Goal: Task Accomplishment & Management: Manage account settings

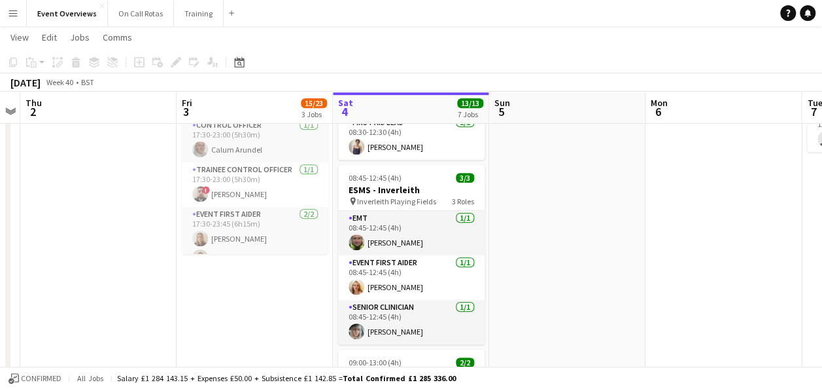
scroll to position [343, 0]
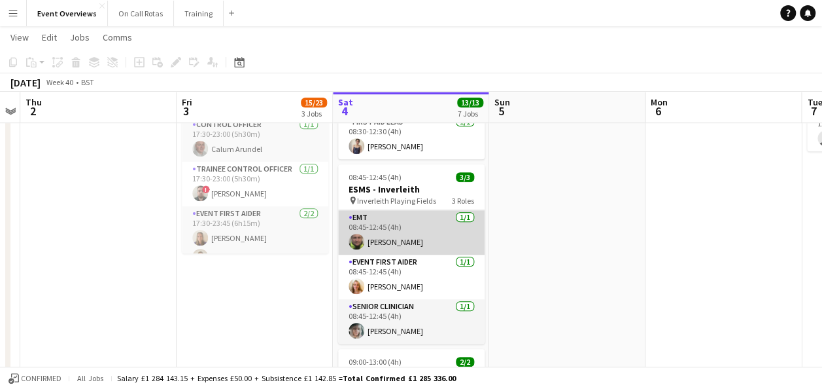
click at [357, 242] on app-user-avatar at bounding box center [357, 242] width 16 height 16
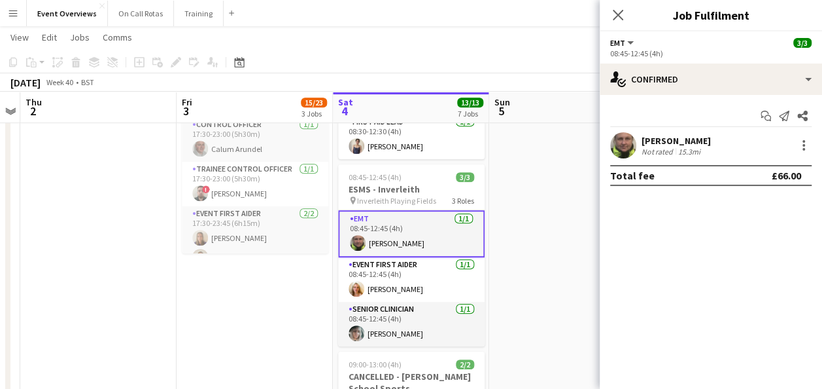
click at [620, 138] on app-user-avatar at bounding box center [623, 145] width 26 height 26
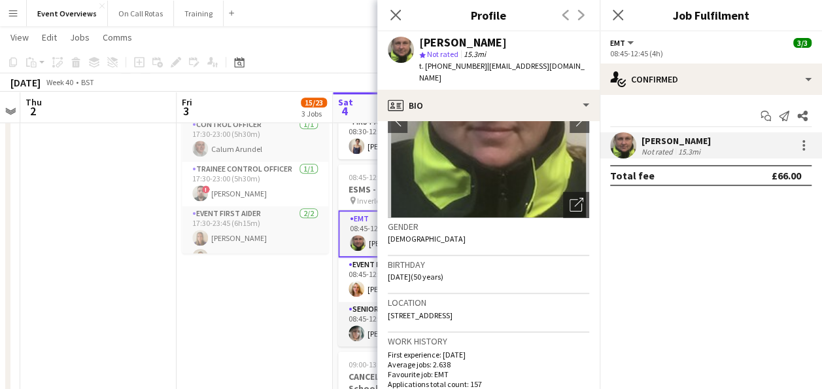
scroll to position [0, 0]
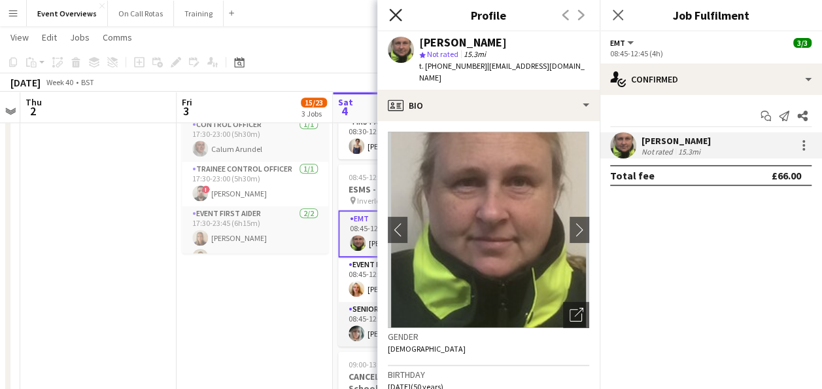
click at [393, 16] on icon "Close pop-in" at bounding box center [395, 15] width 12 height 12
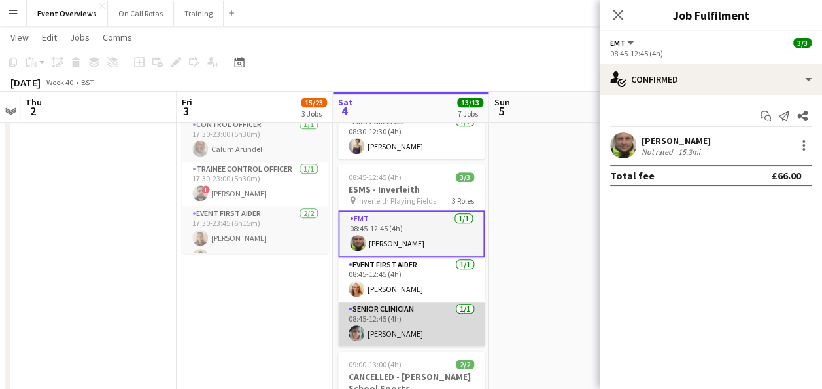
click at [361, 328] on app-user-avatar at bounding box center [357, 333] width 16 height 16
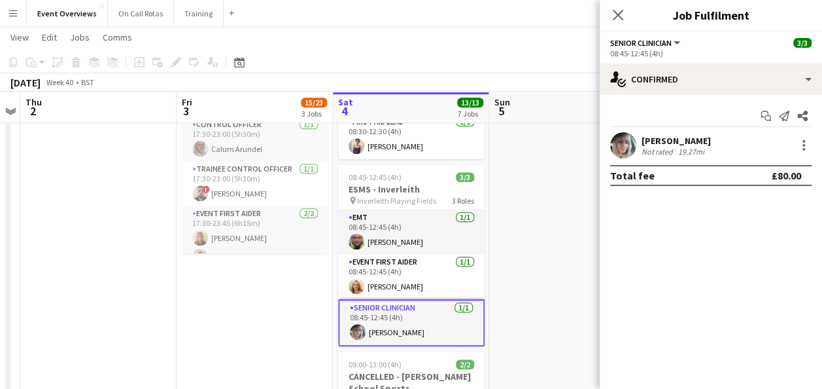
click at [628, 149] on app-user-avatar at bounding box center [623, 145] width 26 height 26
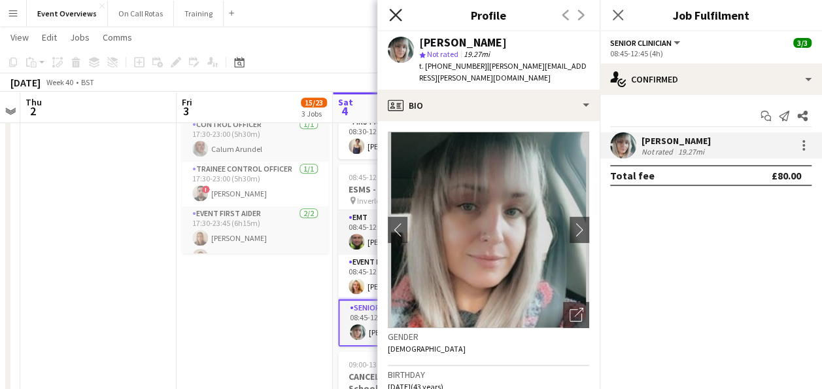
click at [394, 17] on icon at bounding box center [395, 15] width 12 height 12
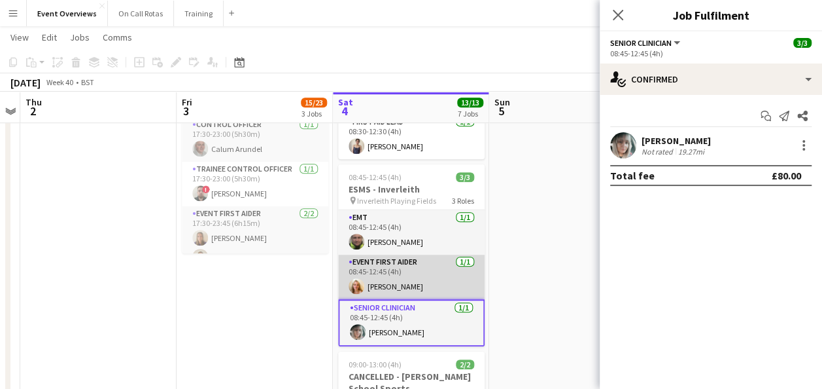
click at [349, 282] on app-user-avatar at bounding box center [357, 286] width 16 height 16
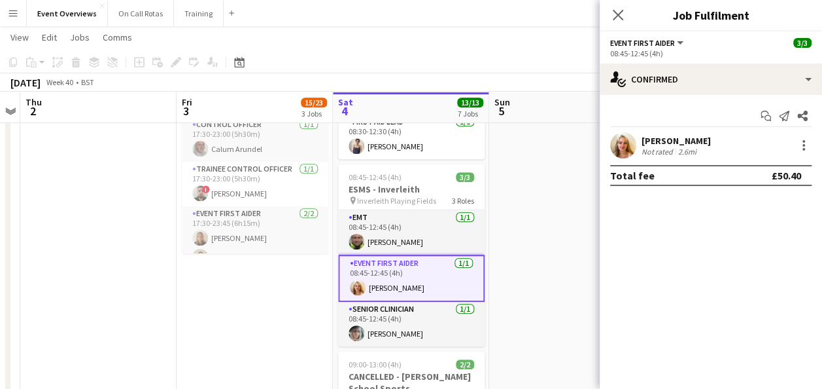
click at [612, 140] on app-user-avatar at bounding box center [623, 145] width 26 height 26
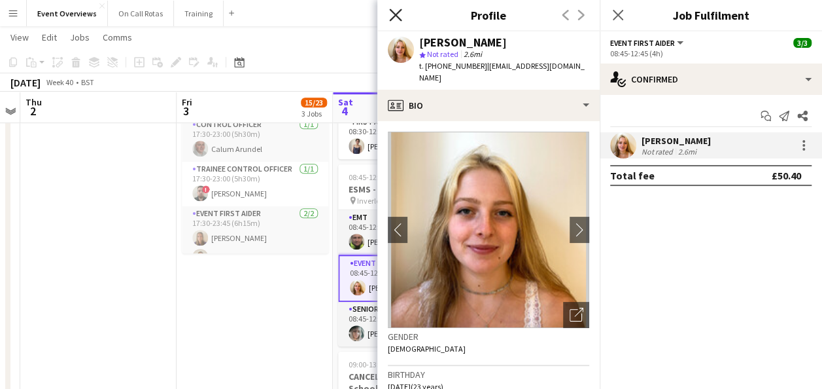
click at [395, 16] on icon at bounding box center [395, 15] width 12 height 12
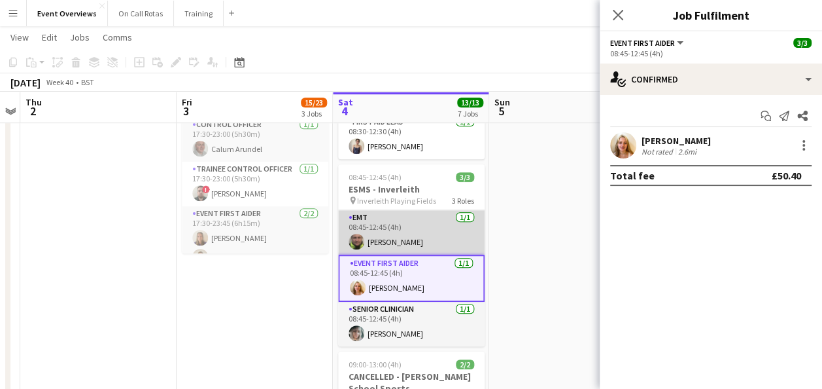
click at [353, 236] on app-user-avatar at bounding box center [357, 242] width 16 height 16
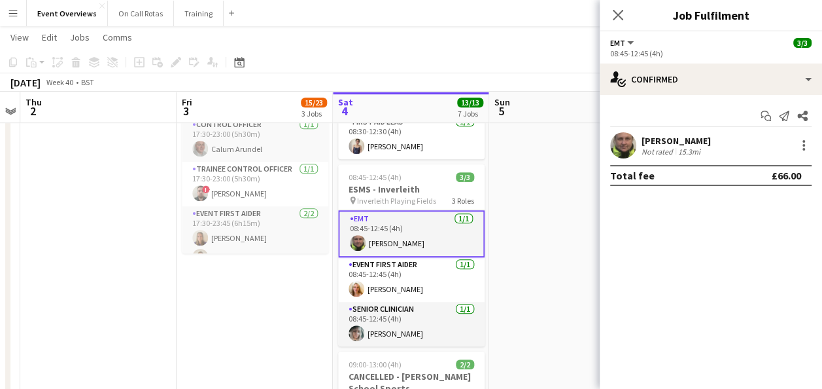
click at [622, 144] on app-user-avatar at bounding box center [623, 145] width 26 height 26
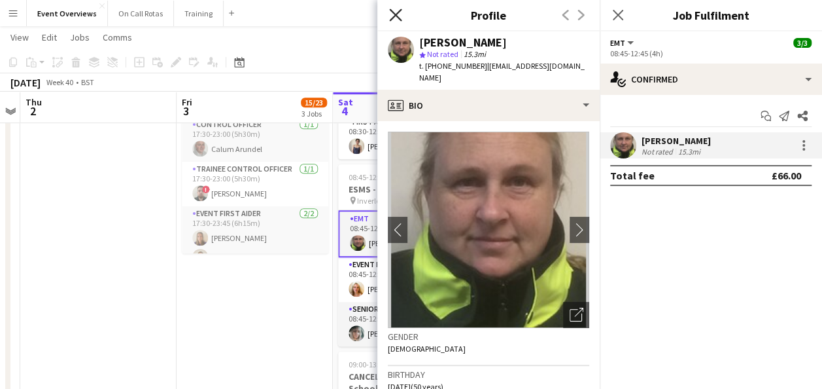
click at [396, 18] on icon "Close pop-in" at bounding box center [395, 15] width 12 height 12
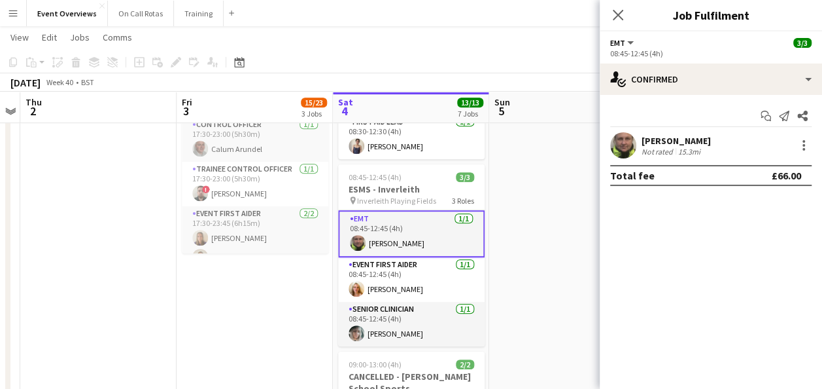
click at [533, 224] on app-date-cell at bounding box center [567, 322] width 156 height 1038
